Goal: Communication & Community: Answer question/provide support

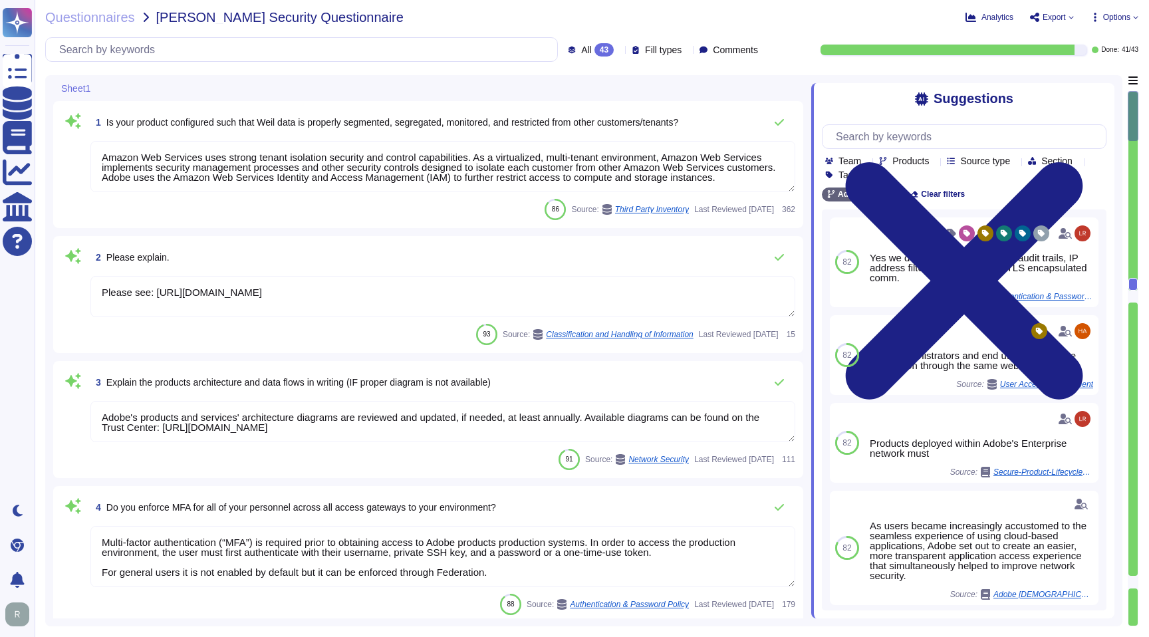
type textarea "Amazon Web Services uses strong tenant isolation security and control capabilit…"
type textarea "Please see: [URL][DOMAIN_NAME]"
type textarea "Adobe's products and services' architecture diagrams are reviewed and updated, …"
type textarea "Multi-factor authentication (“MFA”) is required prior to obtaining access to Ad…"
type textarea "Not Enabled by default. Multi-factor authentication is available for client acc…"
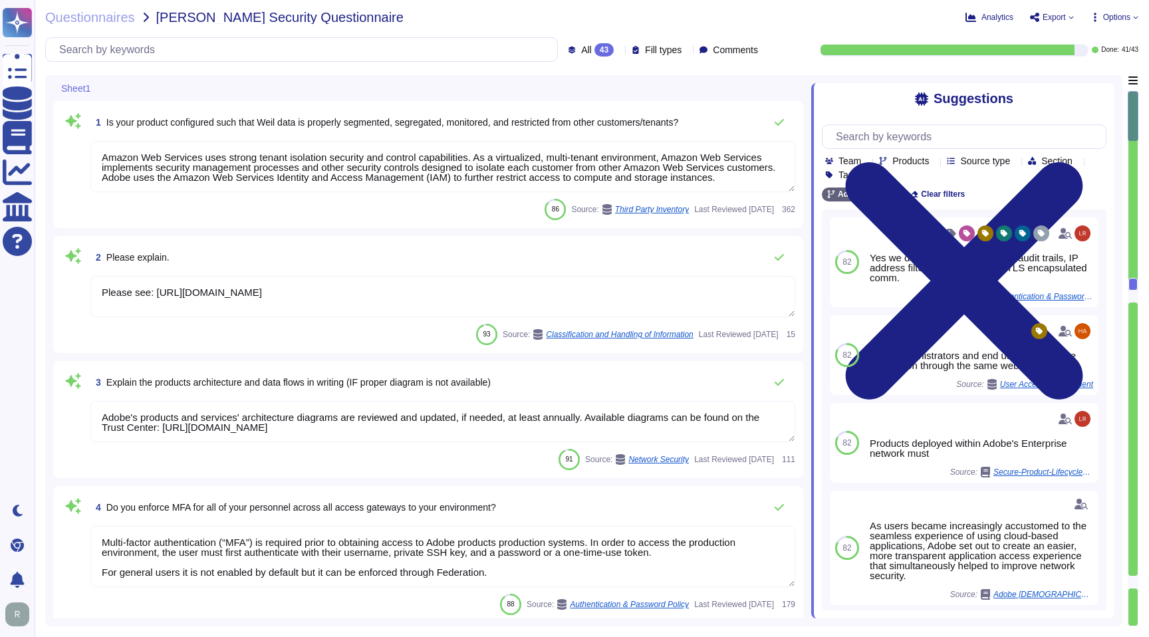
type textarea "Multi-factor authentication (“MFA”) is required prior to obtaining access to Ad…"
type textarea "Documented policies and procedures exist that cover unauthorized software insta…"
click at [459, 169] on textarea "Amazon Web Services uses strong tenant isolation security and control capabilit…" at bounding box center [442, 166] width 705 height 51
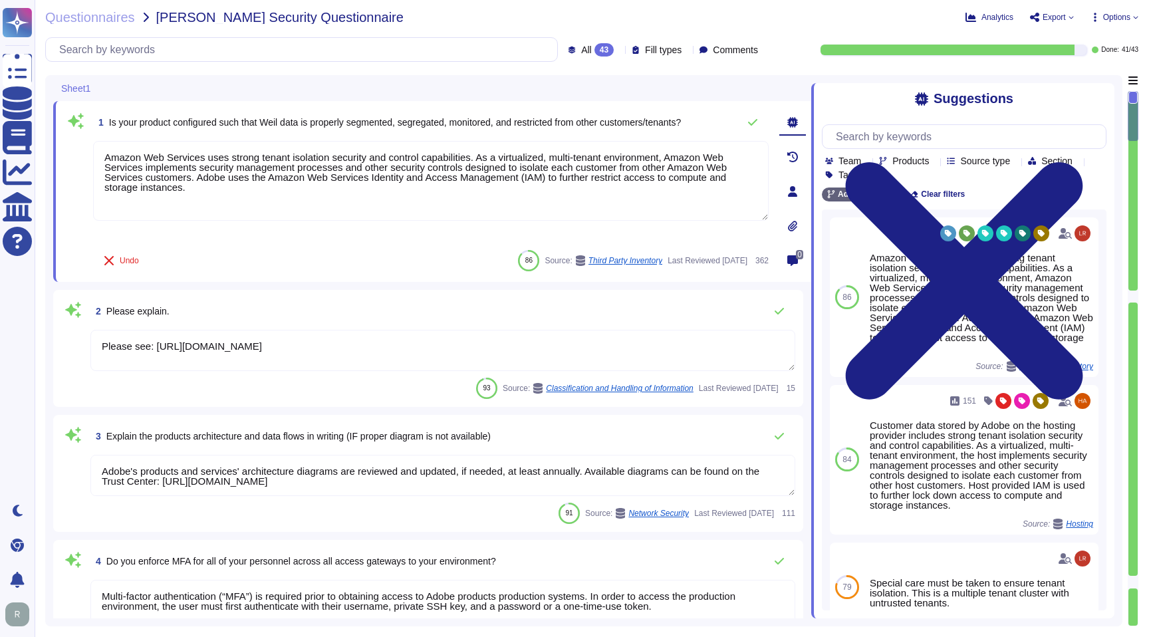
click at [370, 365] on textarea "Please see: [URL][DOMAIN_NAME]" at bounding box center [442, 350] width 705 height 41
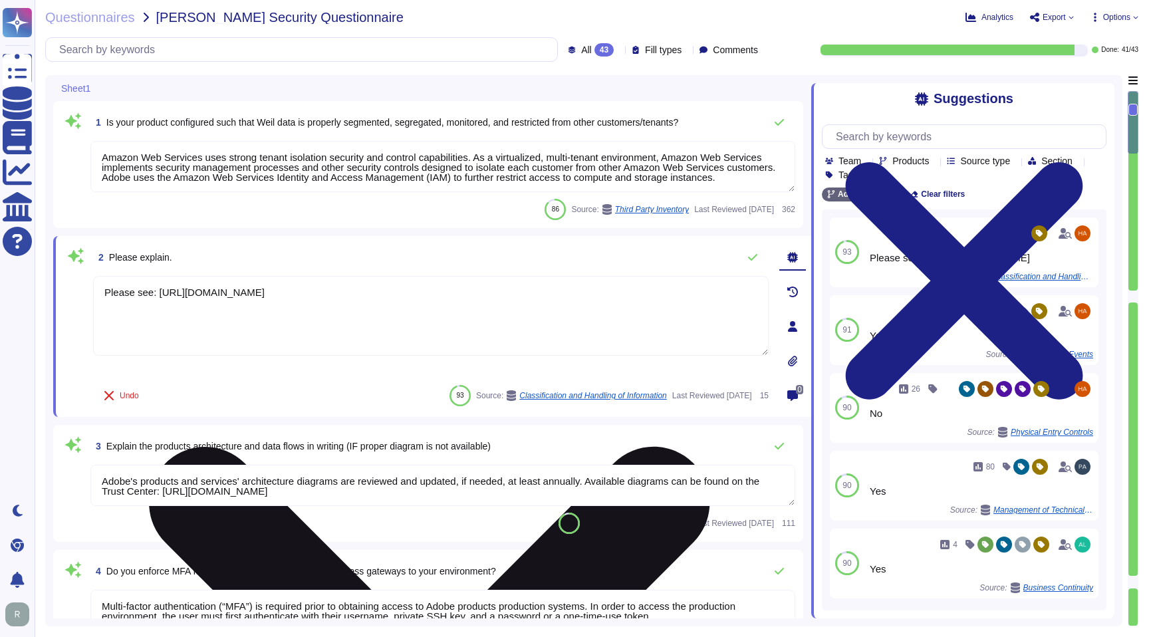
type textarea "Documented policies and procedures exist that cover unauthorized software insta…"
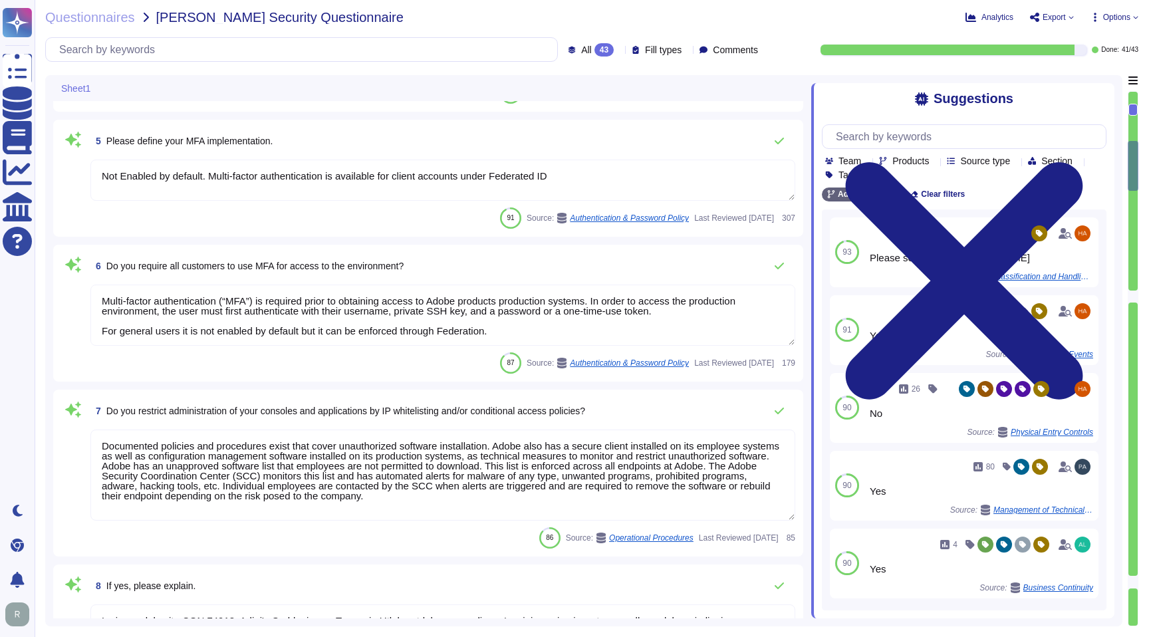
type textarea "Lo ipsumdolo sita CON 28425, Adipi'e Seddoeiusmo Temporin Utlabo etdolore mag a…"
type textarea "SaaS administrators and end users access the application through the same web i…"
type textarea "Yes we do all of the above - 2FA, audit trails, IP address filtering, firewalls…"
type textarea "Lo ipsumdolo sita CON 28425, Adipi'e Seddoeiusmo Temporin Utlabo etdolore mag a…"
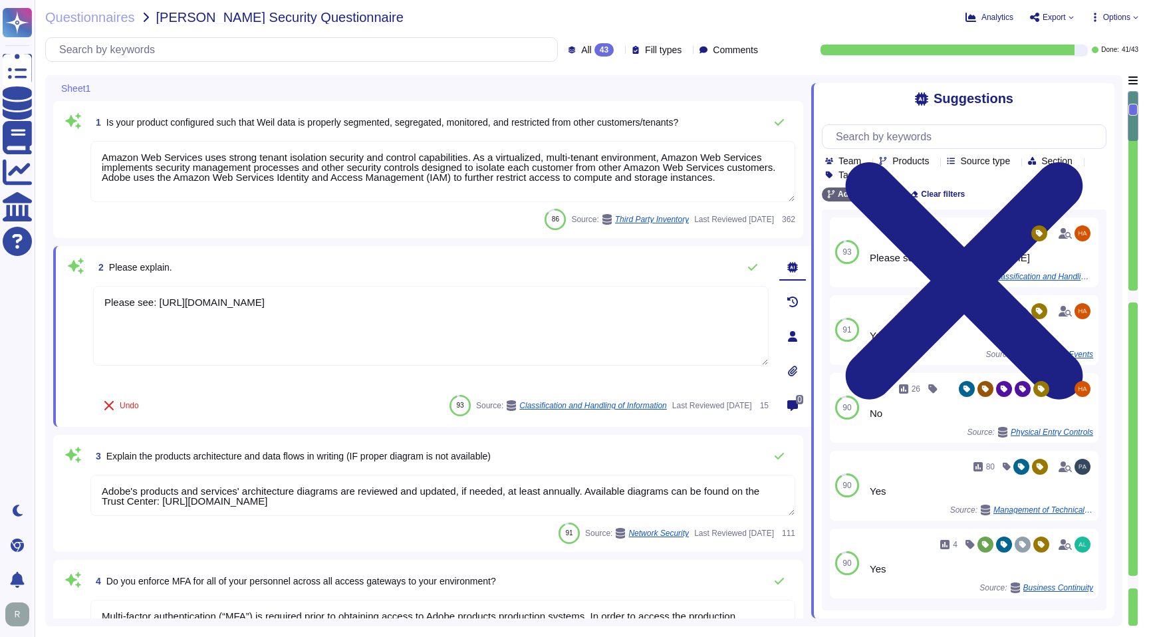
type textarea "Amazon Web Services uses strong tenant isolation security and control capabilit…"
type textarea "Please see: [URL][DOMAIN_NAME]"
click at [455, 179] on textarea "Amazon Web Services uses strong tenant isolation security and control capabilit…" at bounding box center [442, 171] width 705 height 61
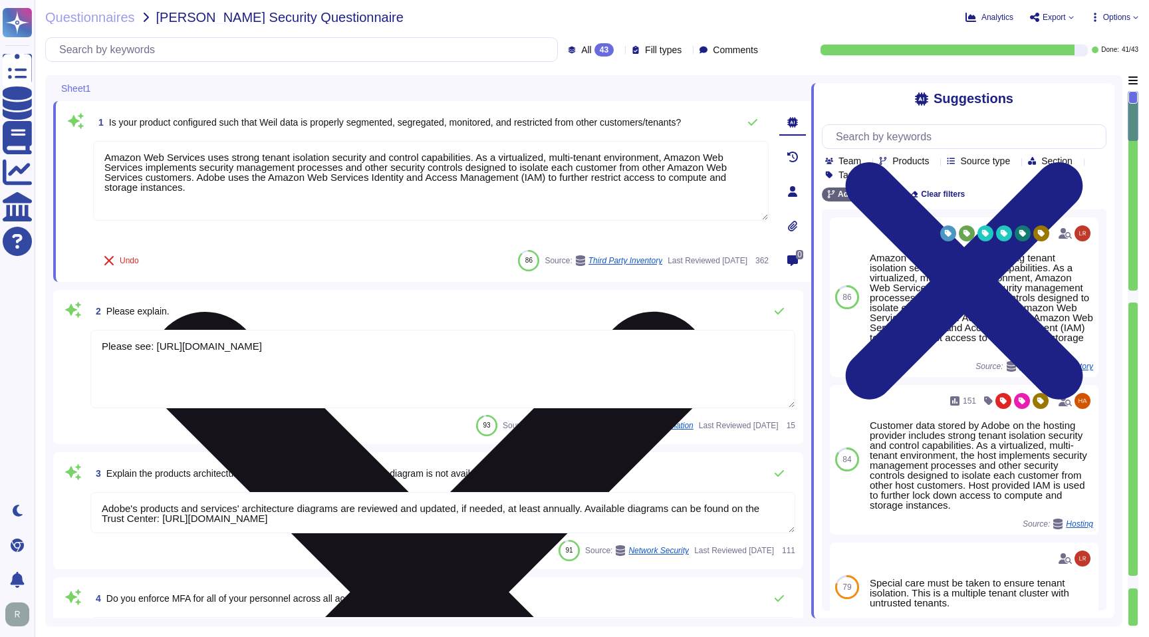
click at [107, 144] on textarea "Amazon Web Services uses strong tenant isolation security and control capabilit…" at bounding box center [430, 181] width 675 height 80
drag, startPoint x: 238, startPoint y: 191, endPoint x: 123, endPoint y: 154, distance: 120.9
click at [123, 154] on textarea "Yes. Amazon Web Services uses strong tenant isolation security and control capa…" at bounding box center [430, 181] width 675 height 80
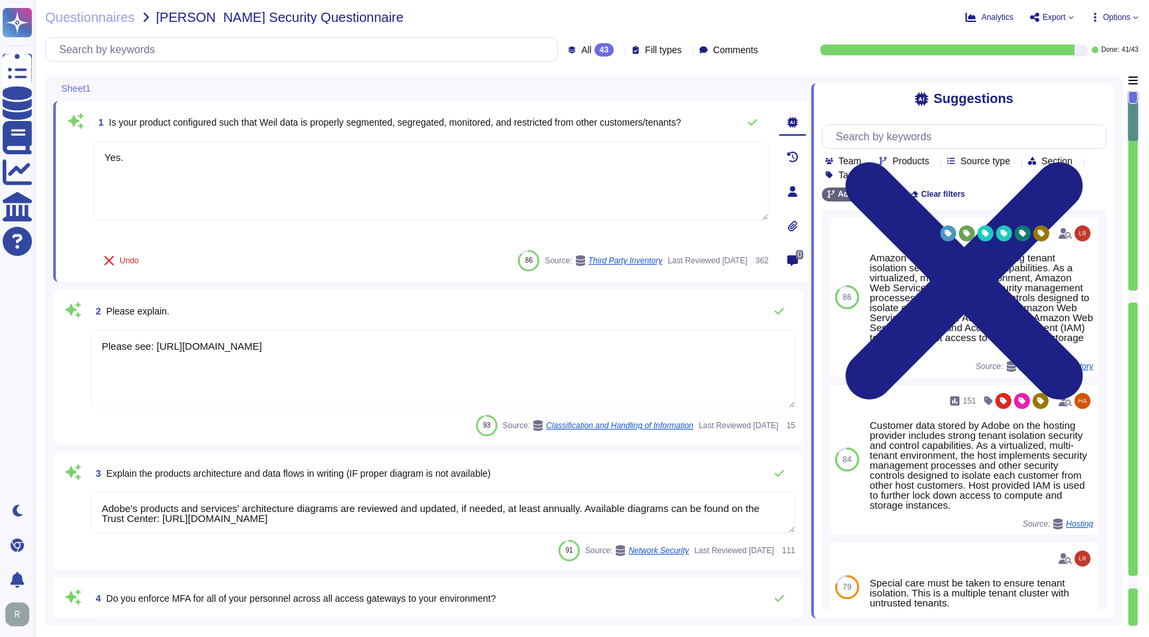
type textarea "Yes."
click at [143, 354] on textarea "Please see: [URL][DOMAIN_NAME]" at bounding box center [442, 369] width 705 height 78
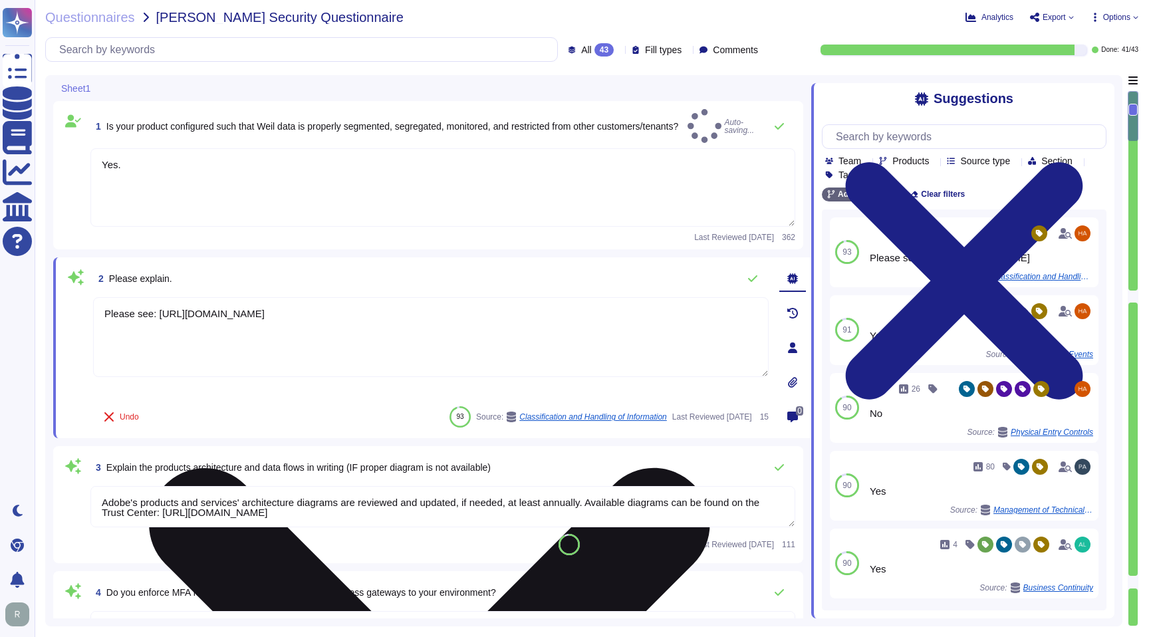
paste textarea "Amazon Web Services uses strong tenant isolation security and control capabilit…"
type textarea "Amazon Web Services uses strong tenant isolation security and control capabilit…"
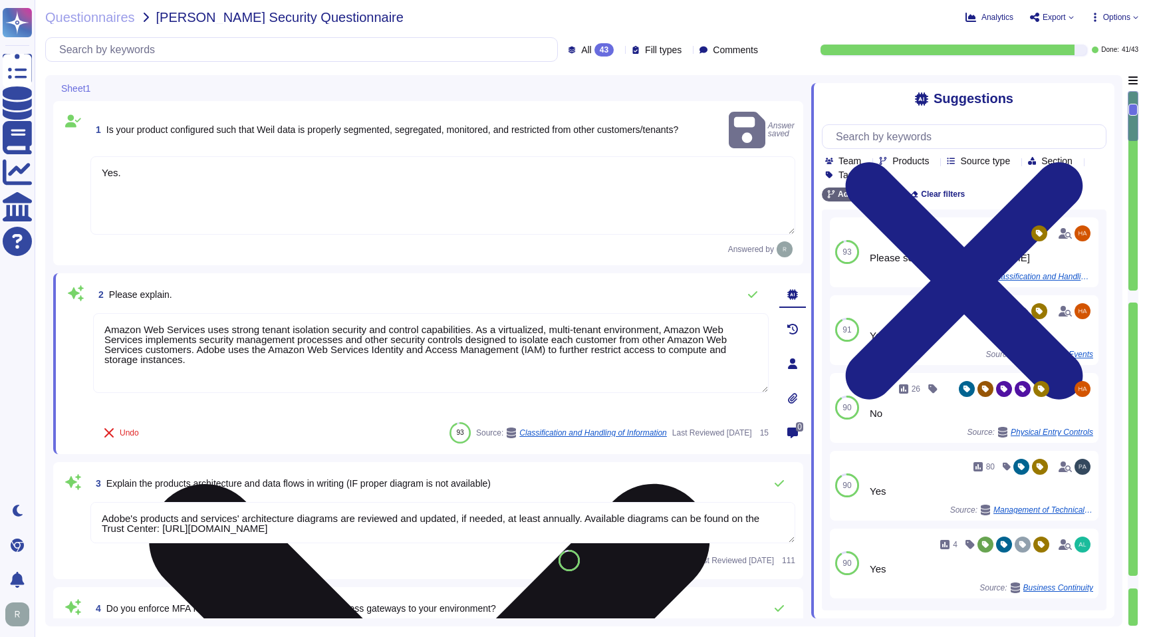
click at [278, 360] on textarea "Amazon Web Services uses strong tenant isolation security and control capabilit…" at bounding box center [430, 353] width 675 height 80
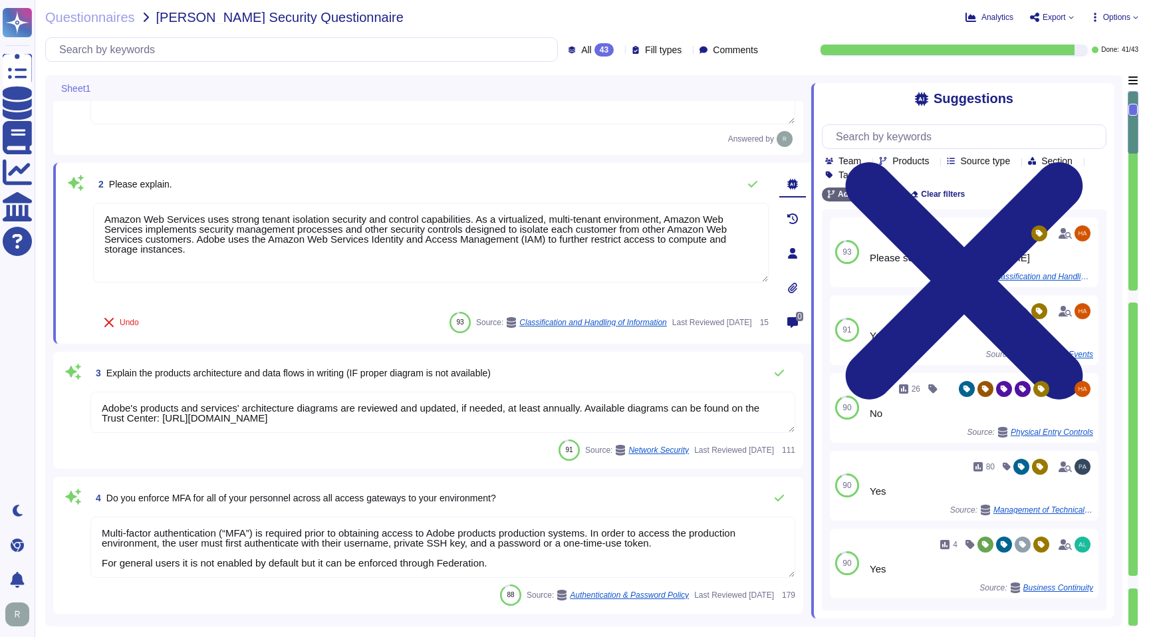
type textarea "Documented policies and procedures exist that cover unauthorized software insta…"
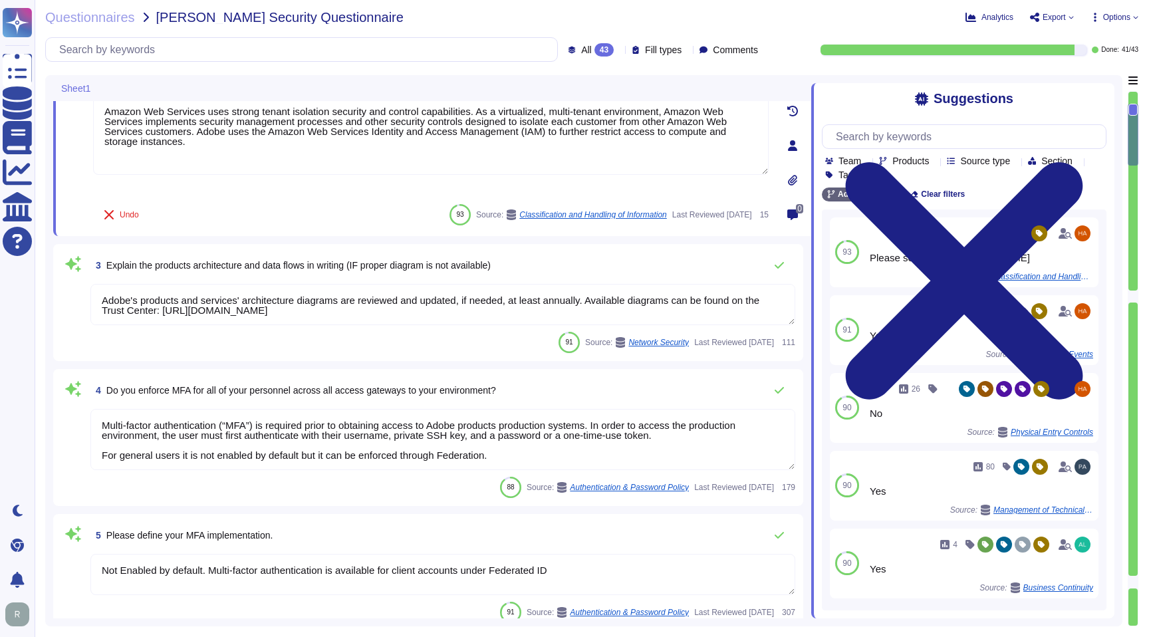
scroll to position [221, 0]
type textarea "Lo ipsumdolo sita CON 28425, Adipi'e Seddoeiusmo Temporin Utlabo etdolore mag a…"
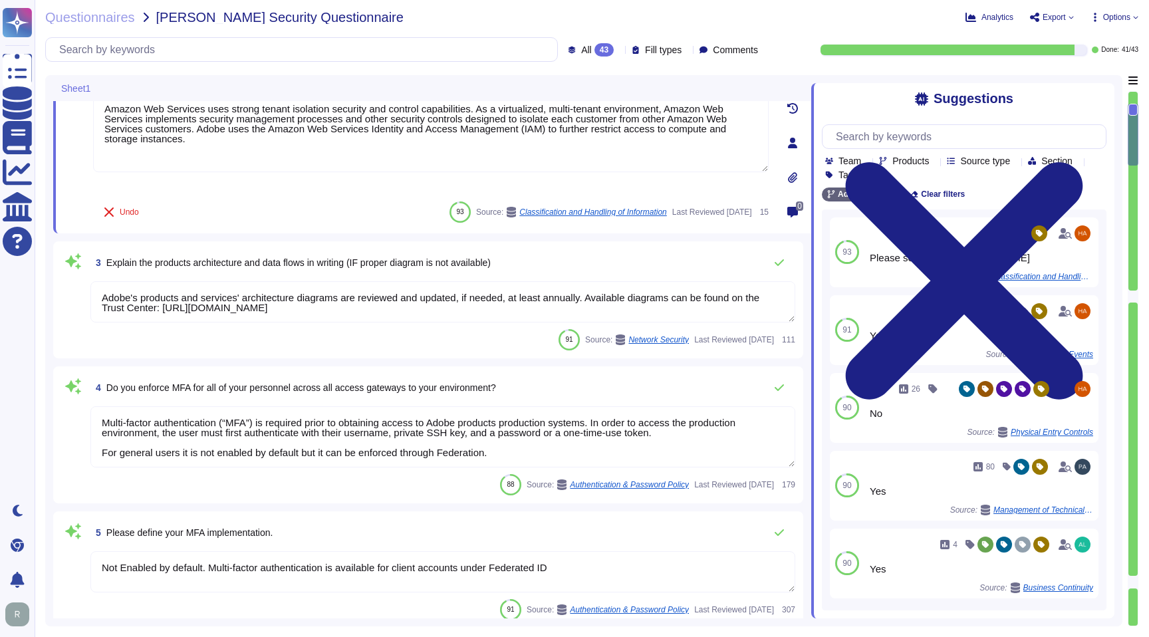
scroll to position [1, 0]
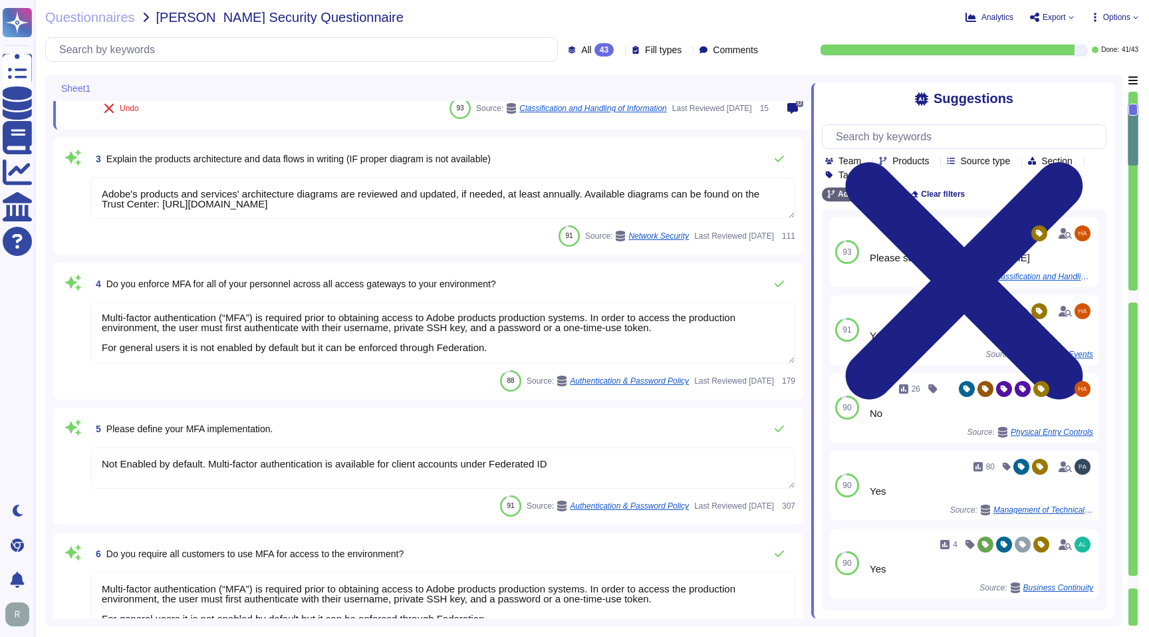
type textarea "Amazon Web Services uses strong tenant isolation security and control capabilit…"
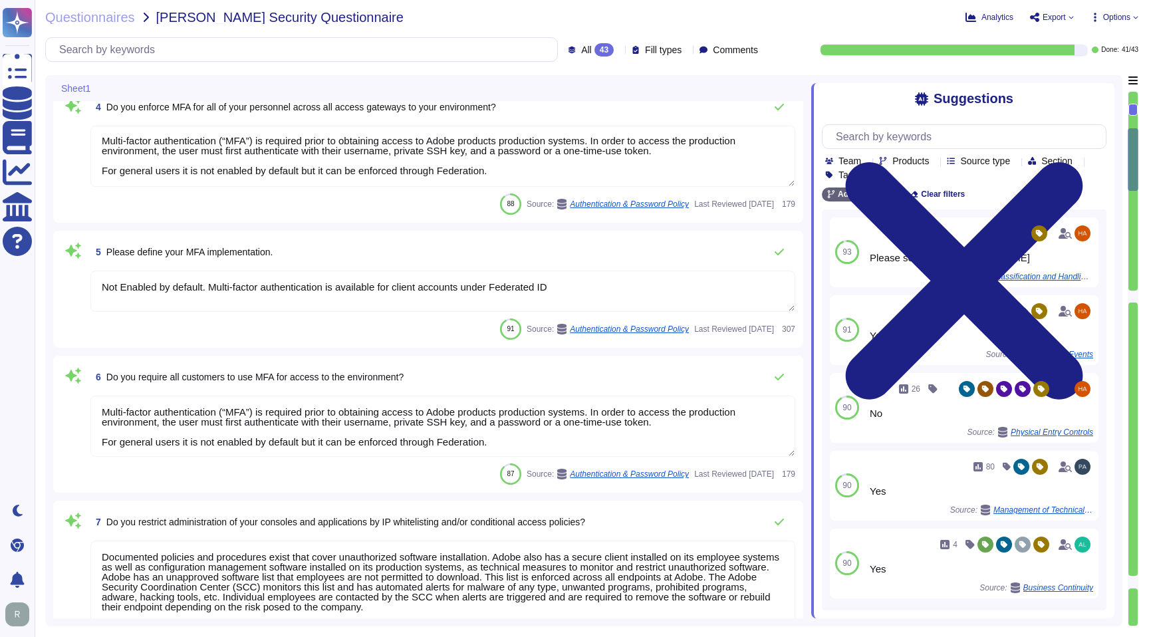
type textarea "SaaS administrators and end users access the application through the same web i…"
type textarea "Yes we do all of the above - 2FA, audit trails, IP address filtering, firewalls…"
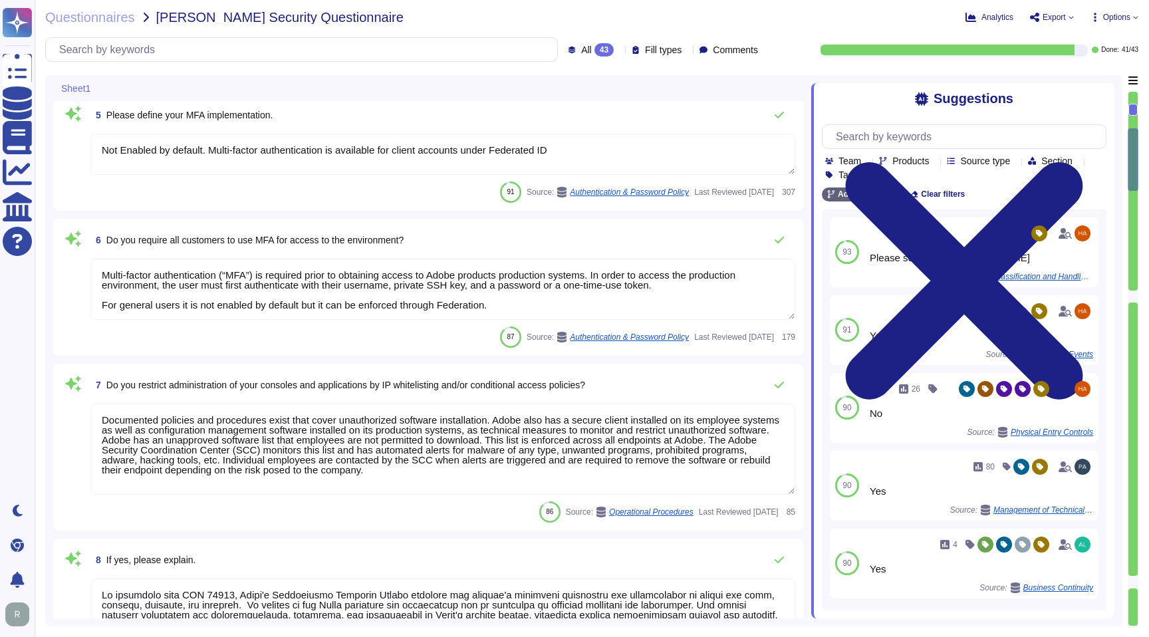
scroll to position [705, 0]
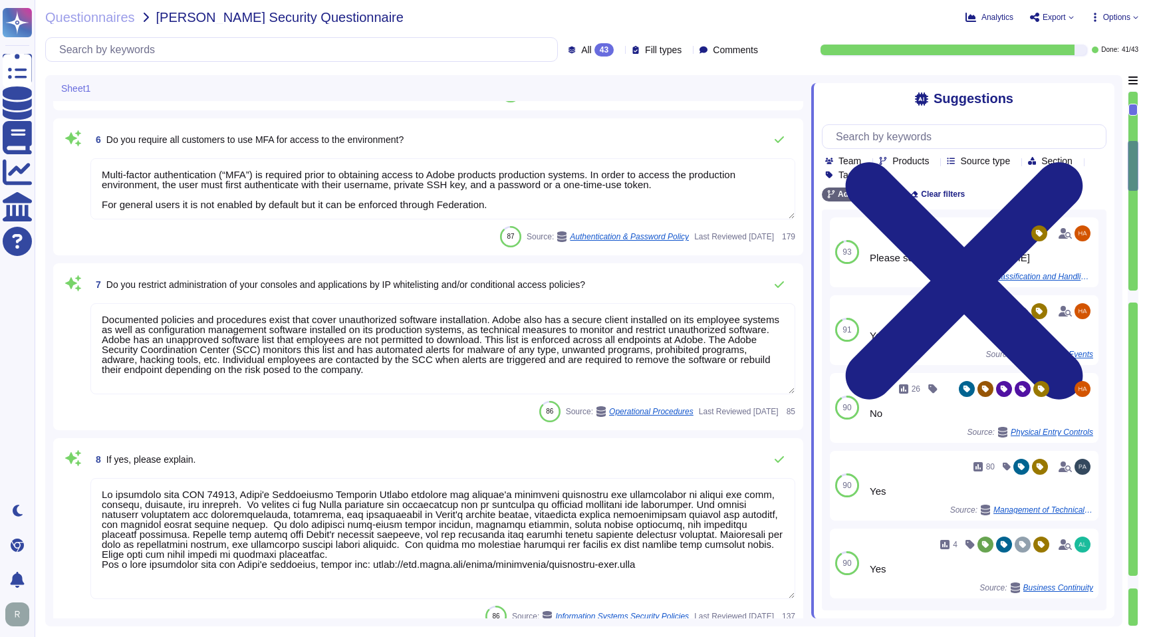
type textarea "Lo ipsumdolo sita CON 28425, Adipi'e Seddoeiusmo Temporin Utlabo etdolore mag a…"
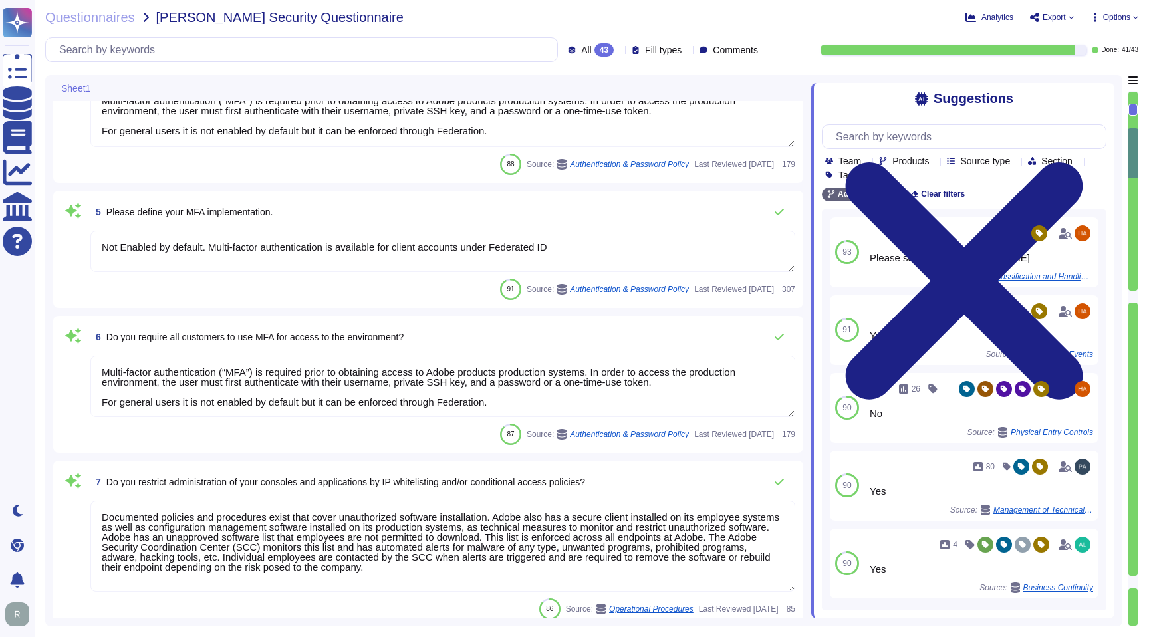
type textarea "Amazon Web Services uses strong tenant isolation security and control capabilit…"
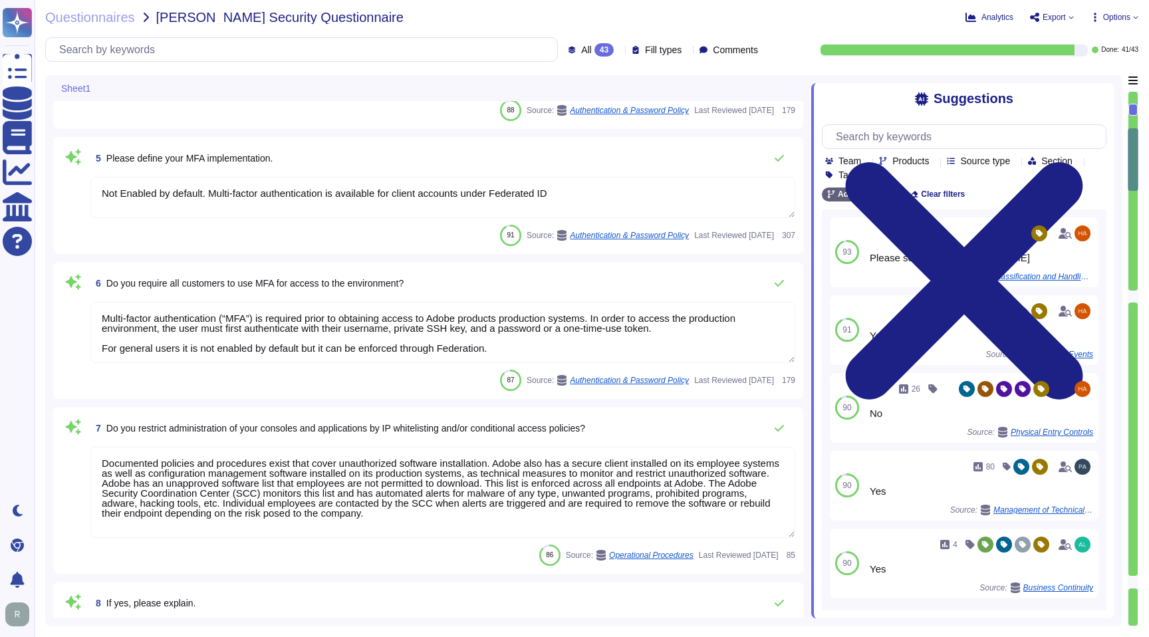
scroll to position [699, 0]
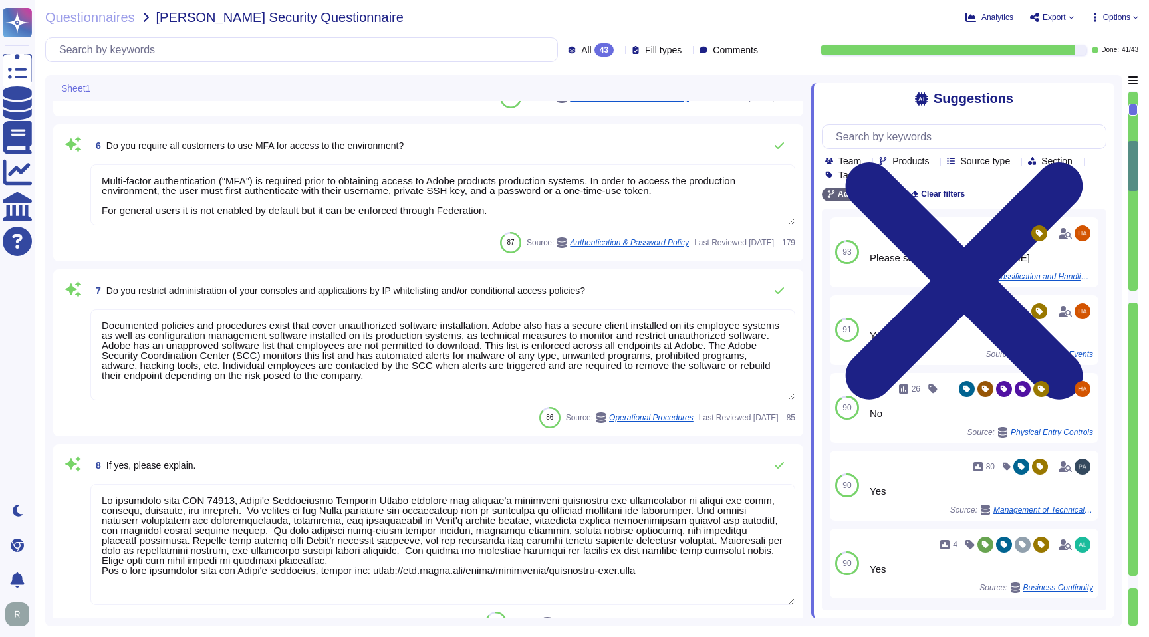
type textarea "Lo ipsumdolo sita CON 28425, Adipi'e Seddoeiusmo Temporin Utlabo etdolore mag a…"
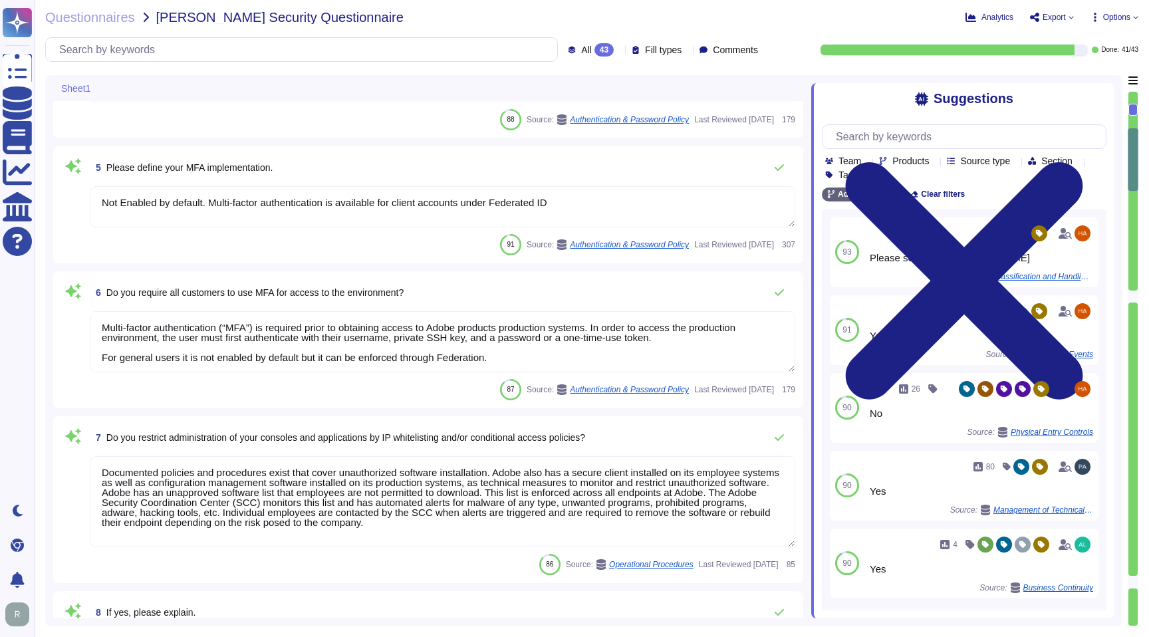
type textarea "Amazon Web Services uses strong tenant isolation security and control capabilit…"
